Goal: Information Seeking & Learning: Find specific fact

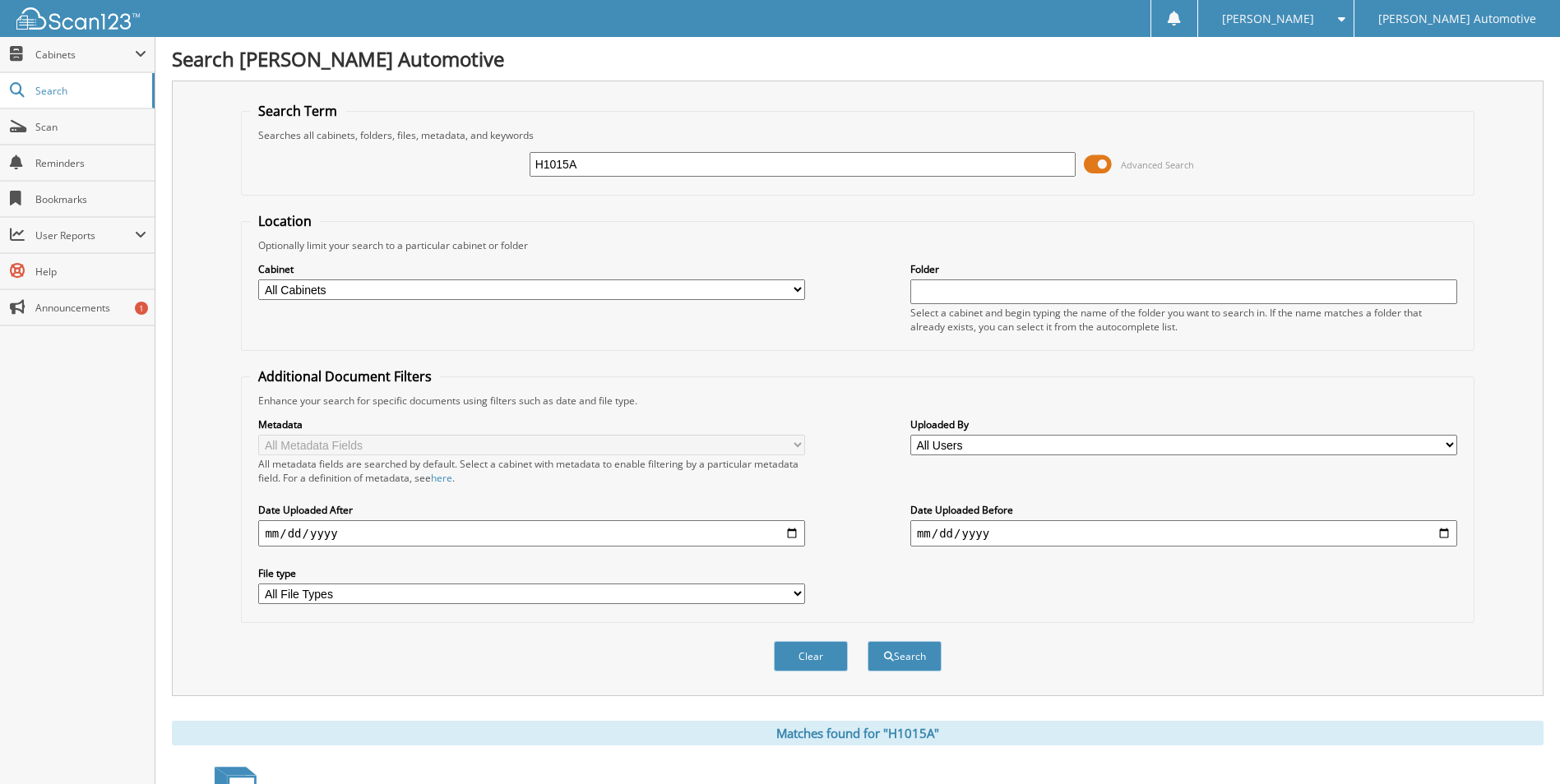
click at [589, 157] on input "H1015A" at bounding box center [803, 163] width 547 height 24
type input "[PERSON_NAME]"
click at [868, 641] on button "Search" at bounding box center [905, 656] width 74 height 30
click at [662, 163] on input "[PERSON_NAME]" at bounding box center [803, 163] width 547 height 24
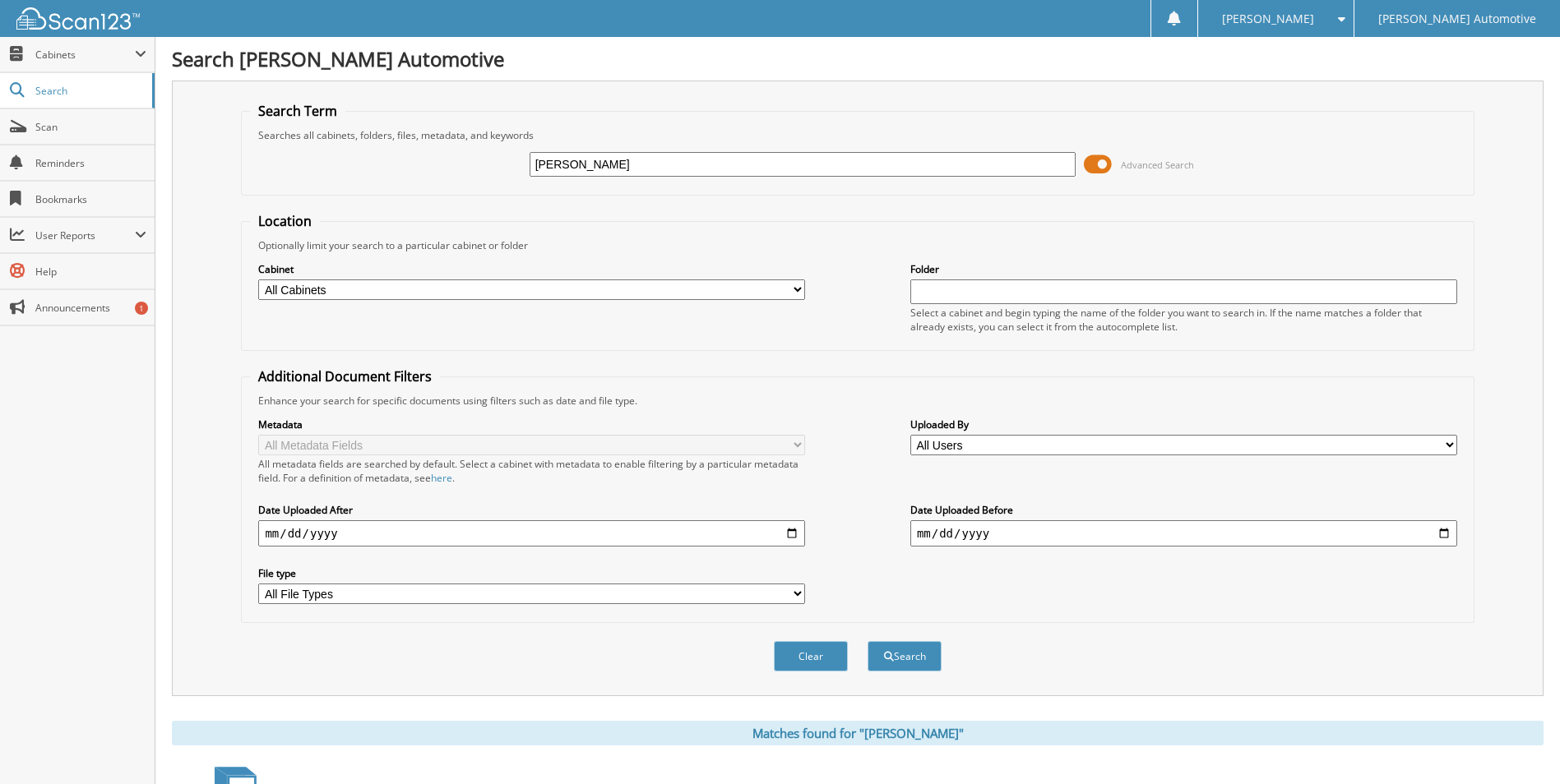
click at [662, 163] on input "[PERSON_NAME]" at bounding box center [803, 163] width 547 height 24
type input "84931"
click at [868, 641] on button "Search" at bounding box center [905, 656] width 74 height 30
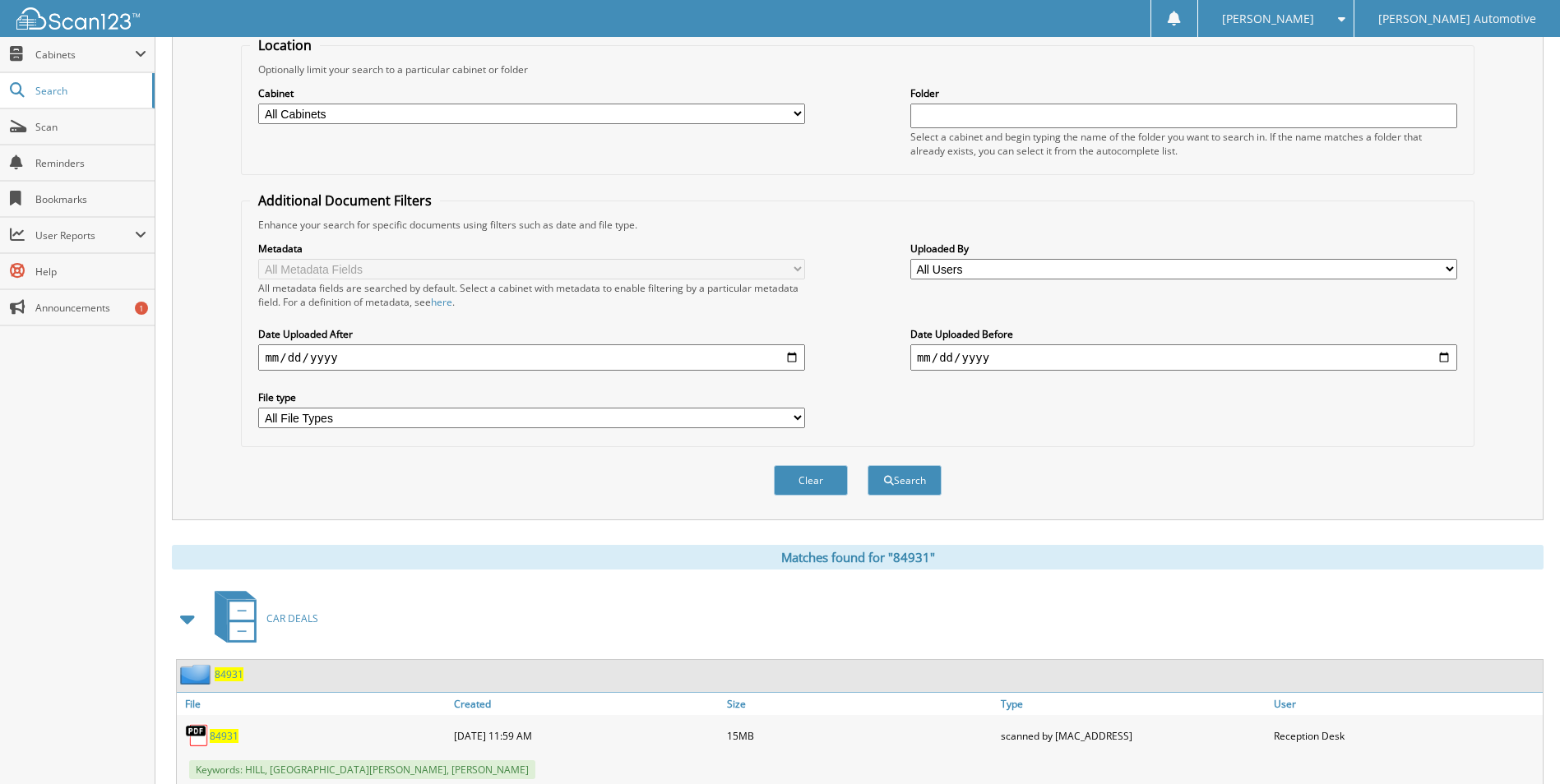
scroll to position [164, 0]
